Goal: Find specific page/section: Find specific page/section

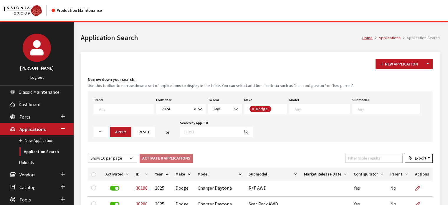
select select "2024"
select select "15"
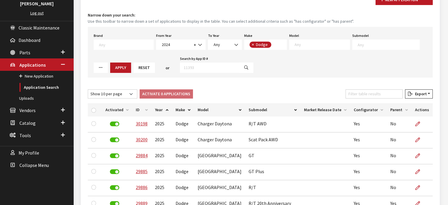
scroll to position [37, 0]
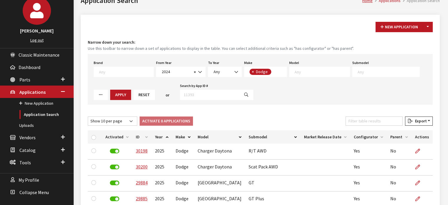
scroll to position [47, 0]
click at [36, 62] on link "Dashboard" at bounding box center [37, 67] width 74 height 12
